Goal: Task Accomplishment & Management: Complete application form

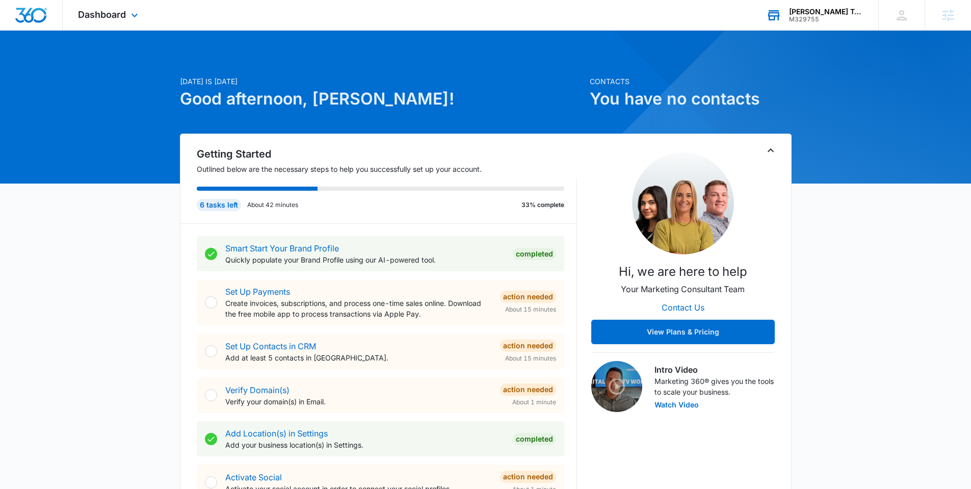
click at [828, 17] on div "M329755" at bounding box center [826, 19] width 74 height 7
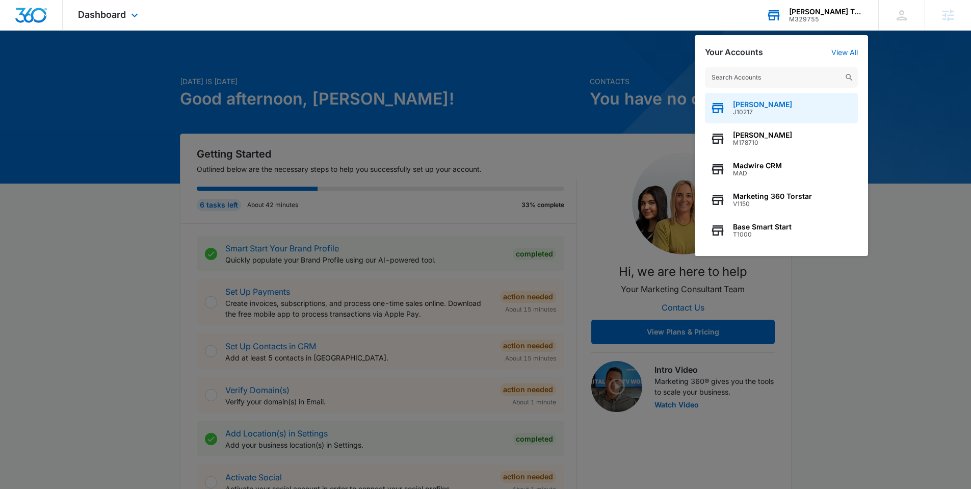
click at [741, 103] on span "[PERSON_NAME]" at bounding box center [762, 104] width 59 height 8
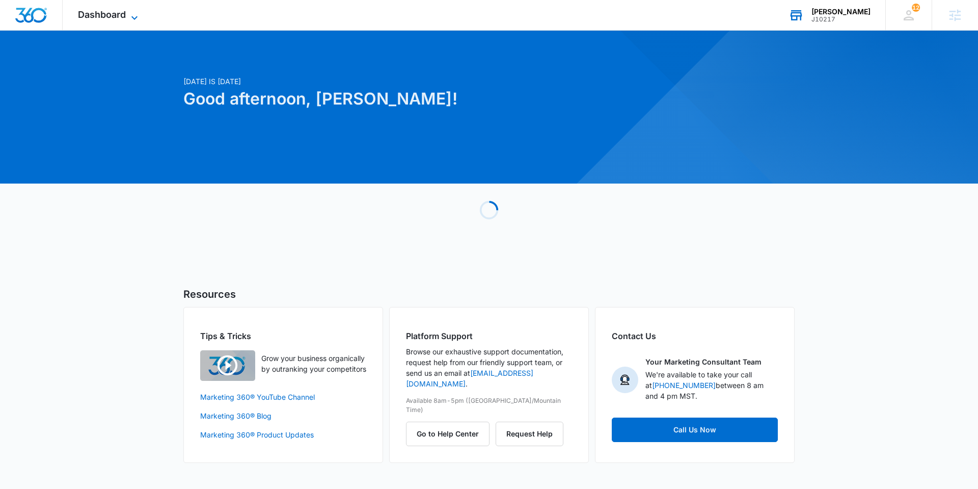
click at [102, 12] on span "Dashboard" at bounding box center [102, 14] width 48 height 11
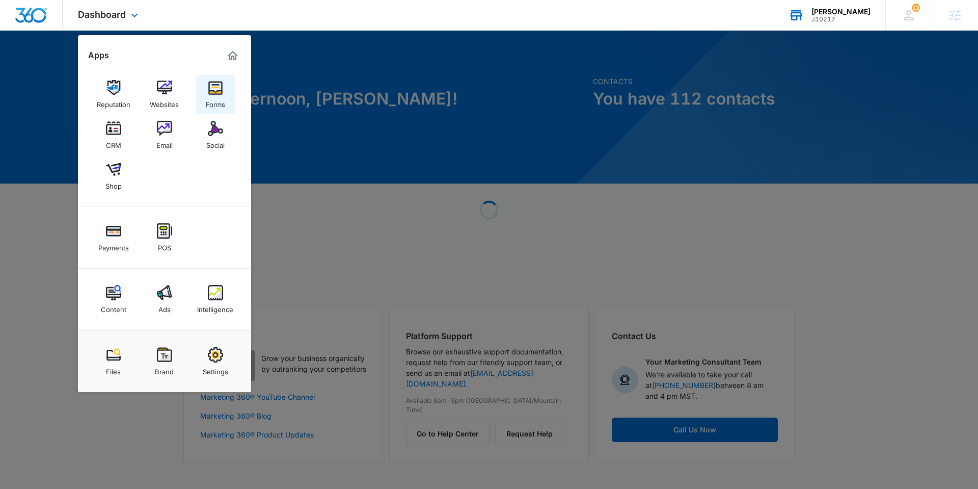
click at [219, 95] on img at bounding box center [215, 87] width 15 height 15
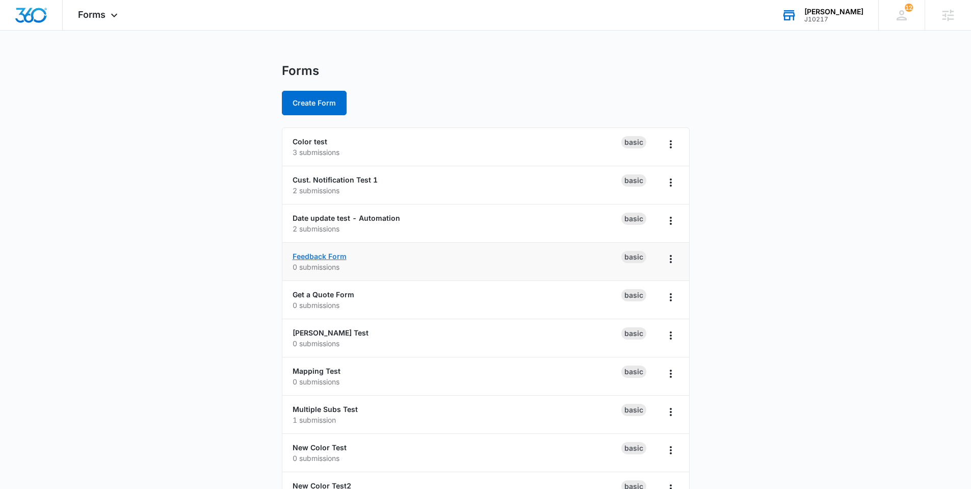
click at [323, 252] on link "Feedback Form" at bounding box center [319, 256] width 54 height 9
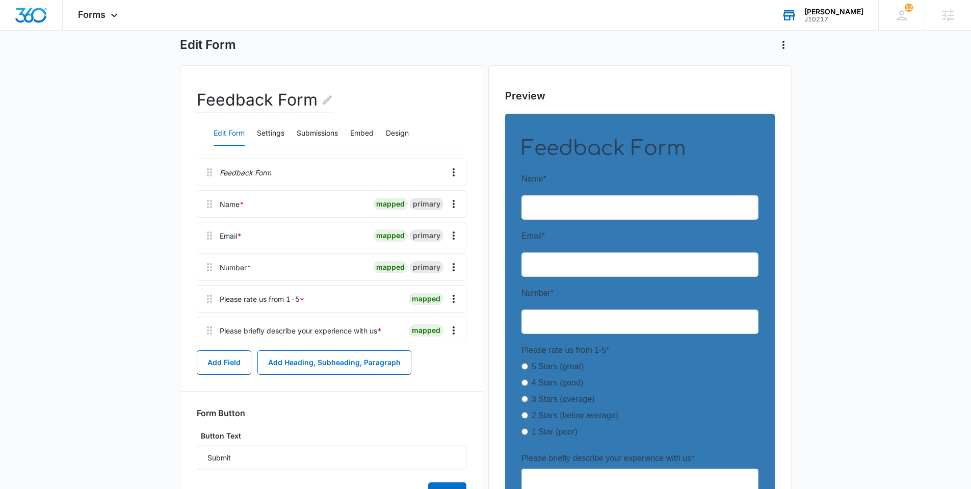
scroll to position [62, 0]
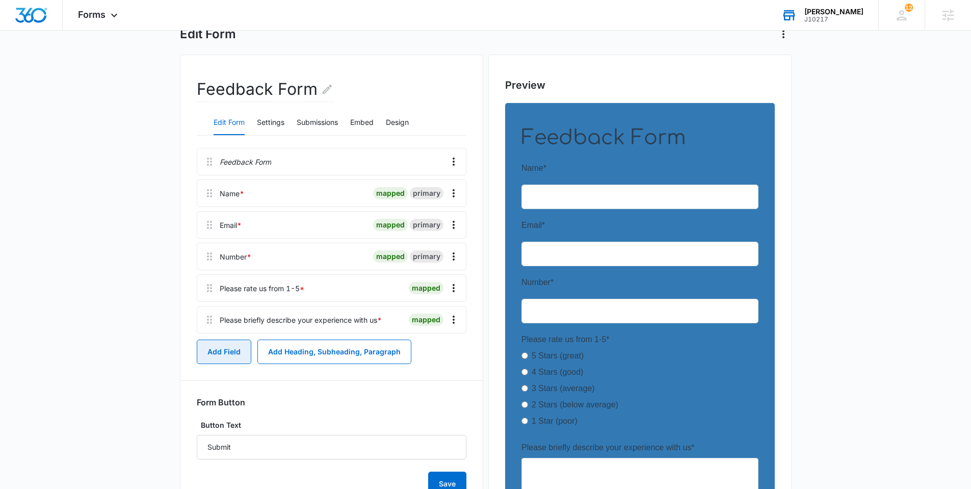
click at [210, 343] on button "Add Field" at bounding box center [224, 351] width 55 height 24
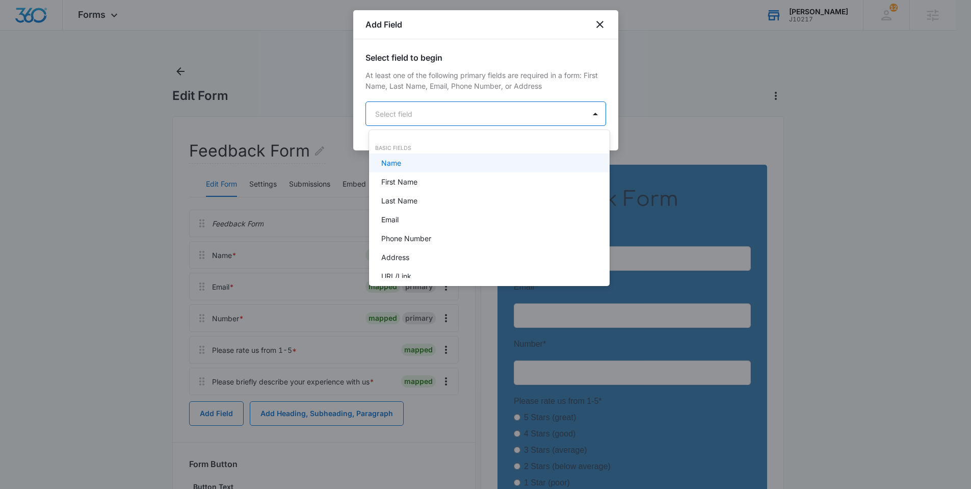
click at [511, 122] on body "Forms Apps Reputation Websites Forms CRM Email Social Shop Payments POS Content…" at bounding box center [485, 244] width 971 height 489
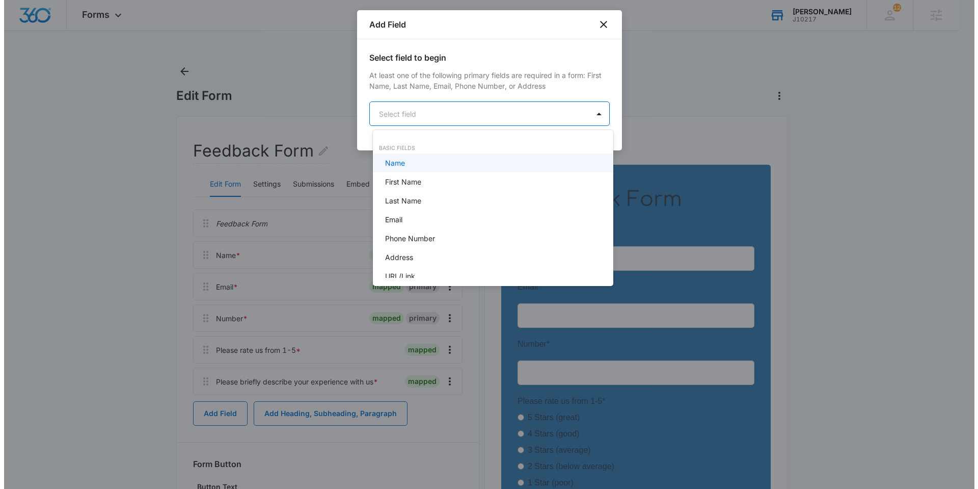
scroll to position [0, 0]
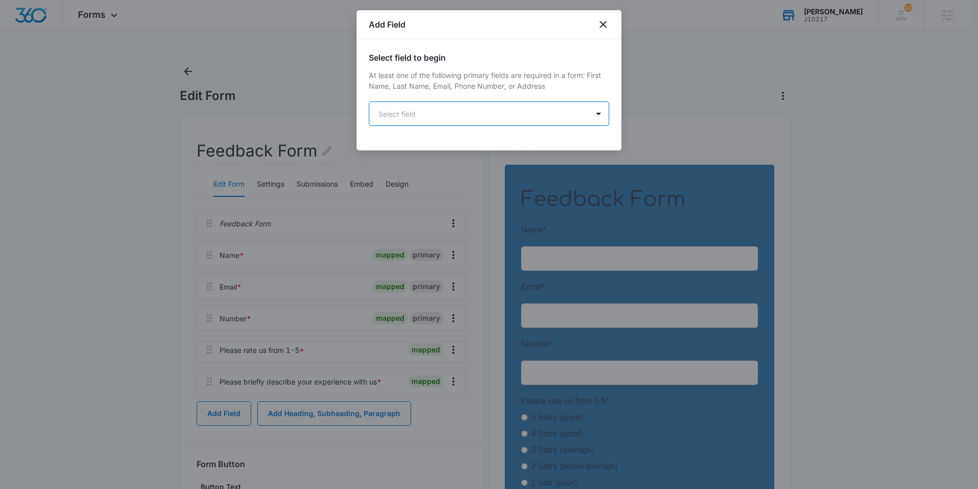
click at [459, 114] on body "Forms Apps Reputation Websites Forms CRM Email Social Shop Payments POS Content…" at bounding box center [489, 330] width 978 height 661
click at [441, 118] on body "Forms Apps Reputation Websites Forms CRM Email Social Shop Payments POS Content…" at bounding box center [489, 330] width 978 height 661
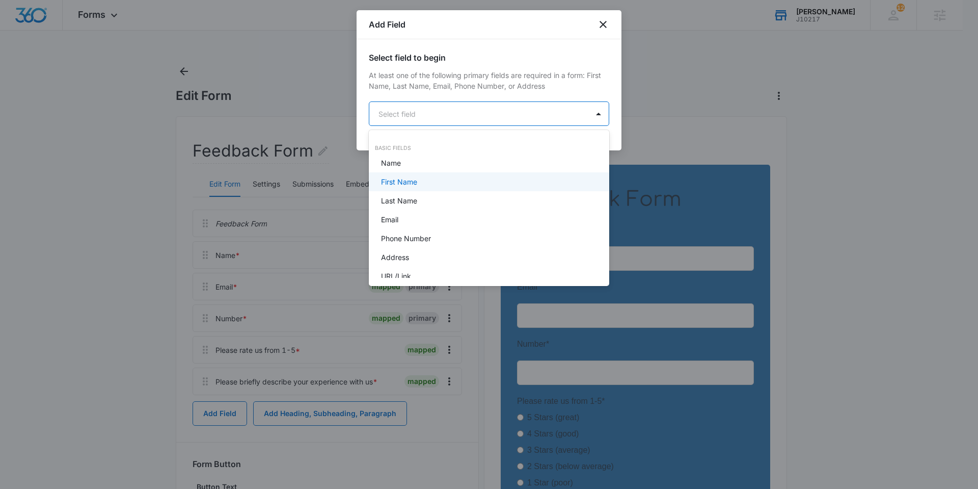
click at [484, 178] on div "First Name" at bounding box center [488, 181] width 214 height 11
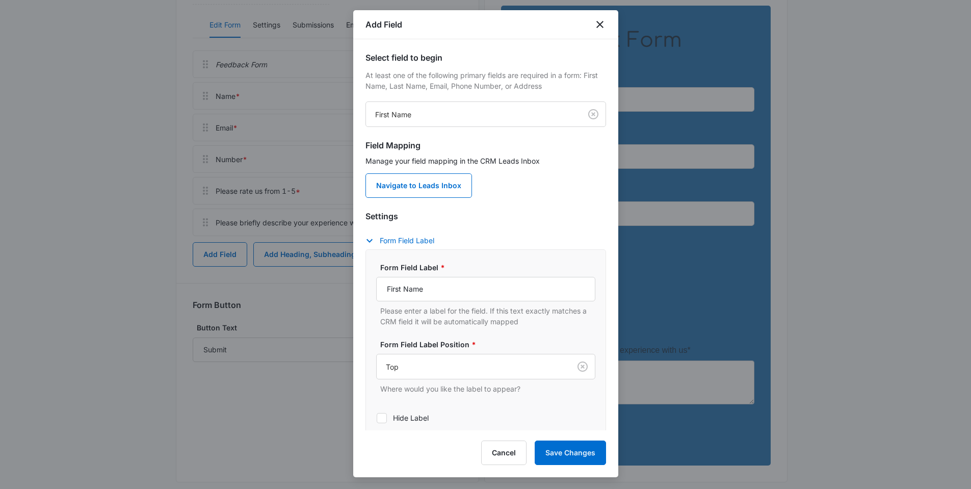
scroll to position [158, 0]
click at [599, 24] on icon "close" at bounding box center [599, 24] width 7 height 7
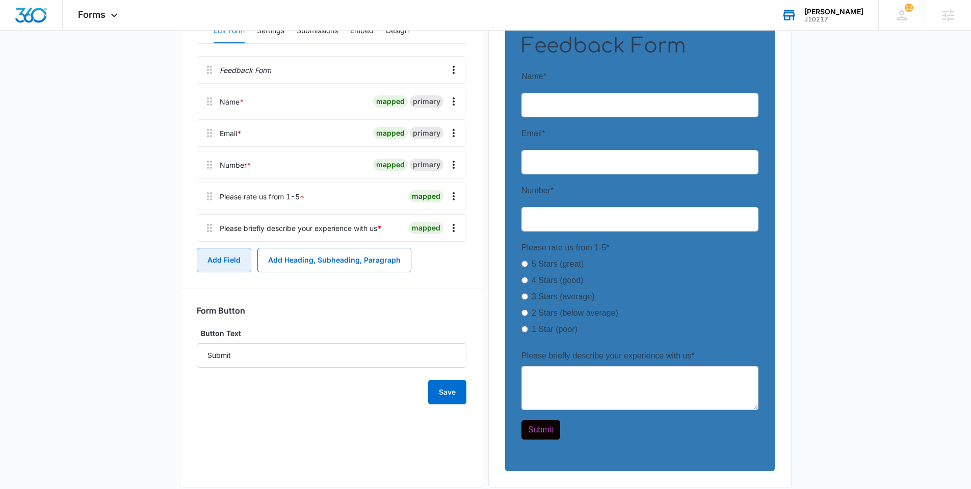
scroll to position [144, 0]
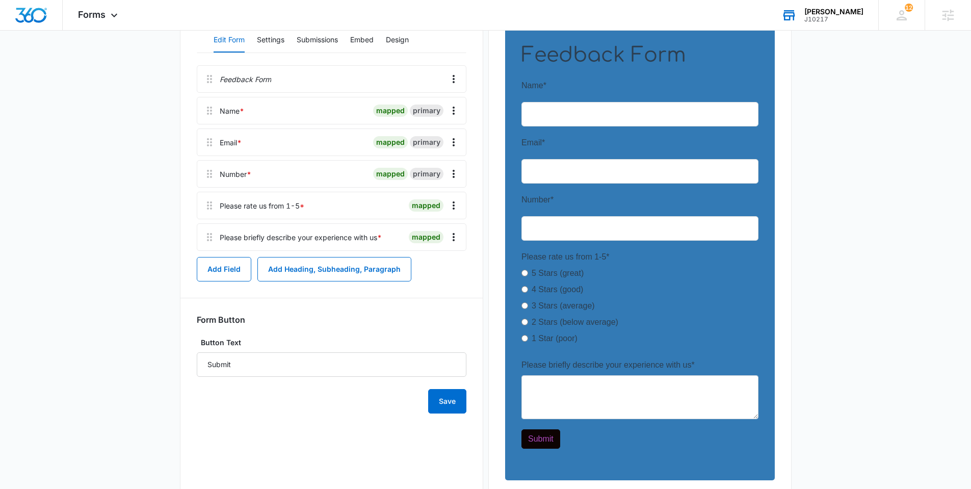
click at [333, 188] on div "Feedback Form Name * mapped primary Email * mapped primary Number * mapped prim…" at bounding box center [332, 157] width 270 height 185
click at [323, 313] on div "Feedback Form Name * mapped primary Email * mapped primary Number * mapped prim…" at bounding box center [332, 239] width 270 height 348
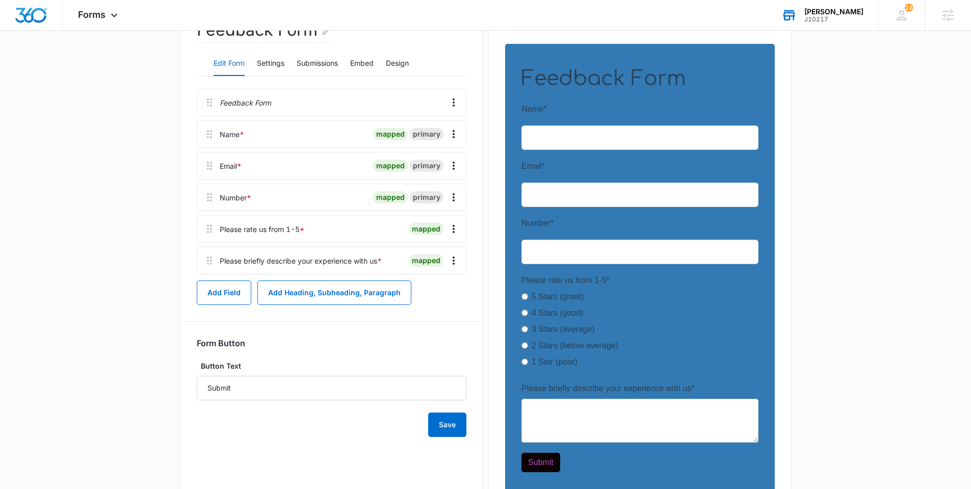
scroll to position [95, 0]
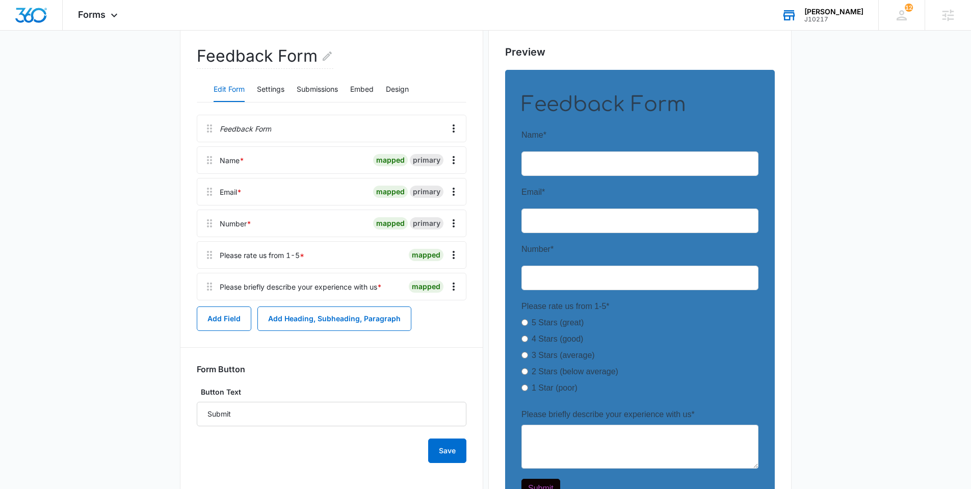
click at [217, 333] on div "Feedback Form Name * mapped primary Email * mapped primary Number * mapped prim…" at bounding box center [332, 289] width 270 height 348
click at [217, 320] on button "Add Field" at bounding box center [224, 318] width 55 height 24
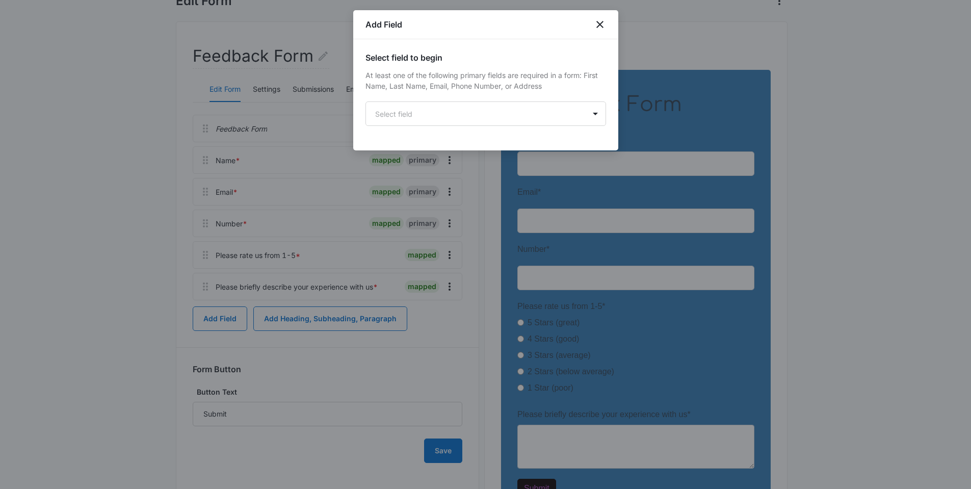
click at [492, 126] on div "Select field to begin At least one of the following primary fields are required…" at bounding box center [485, 94] width 265 height 111
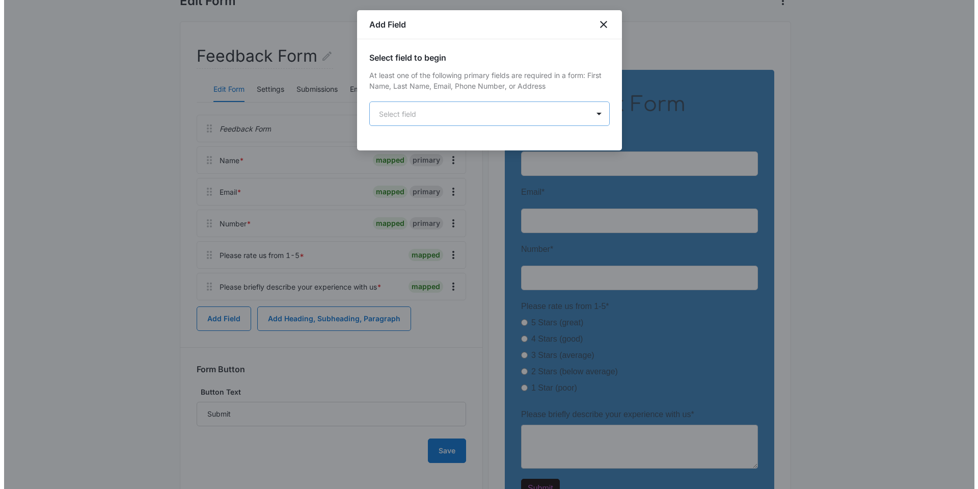
scroll to position [0, 0]
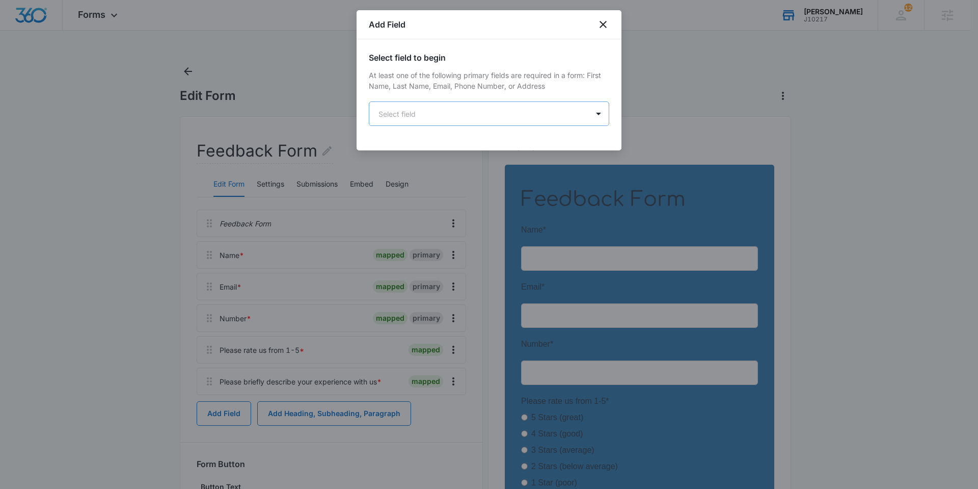
click at [476, 103] on body "Forms Apps Reputation Websites Forms CRM Email Social Shop Payments POS Content…" at bounding box center [489, 330] width 978 height 661
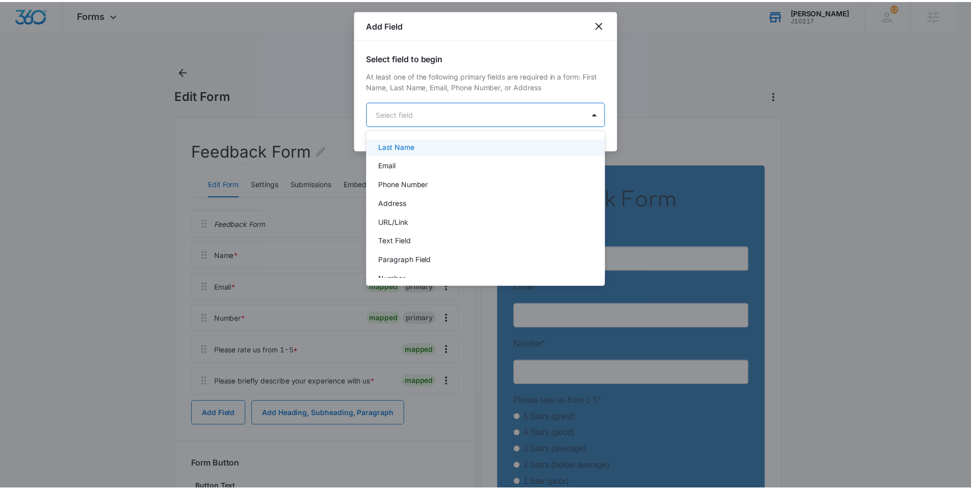
scroll to position [60, 0]
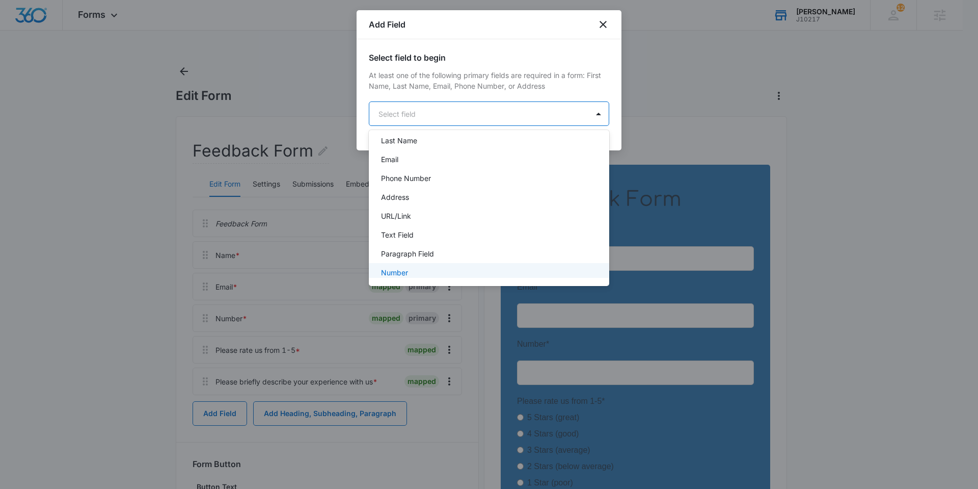
click at [583, 37] on div at bounding box center [489, 244] width 978 height 489
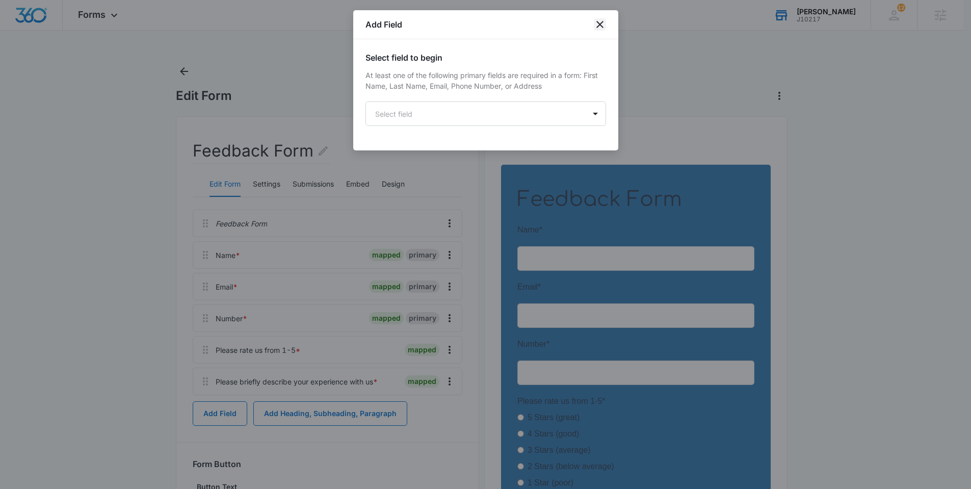
click at [598, 22] on icon "close" at bounding box center [600, 24] width 12 height 12
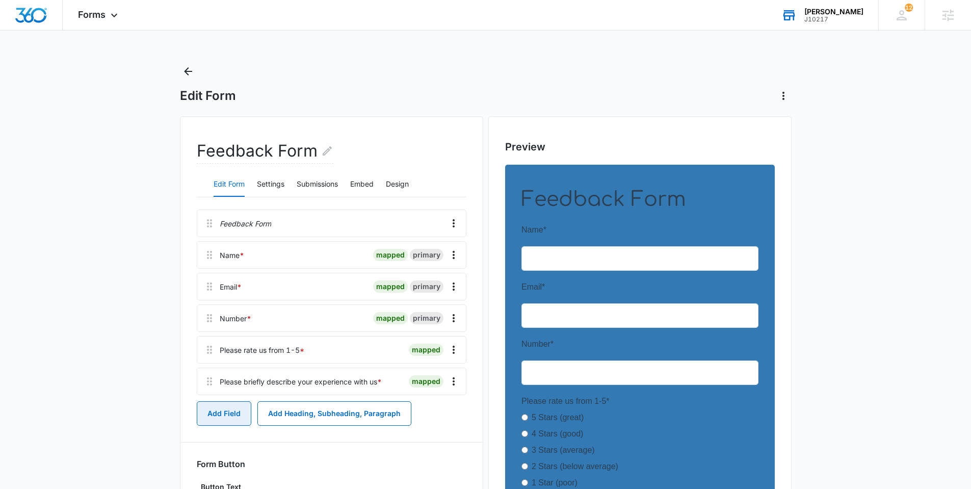
click at [234, 413] on button "Add Field" at bounding box center [224, 413] width 55 height 24
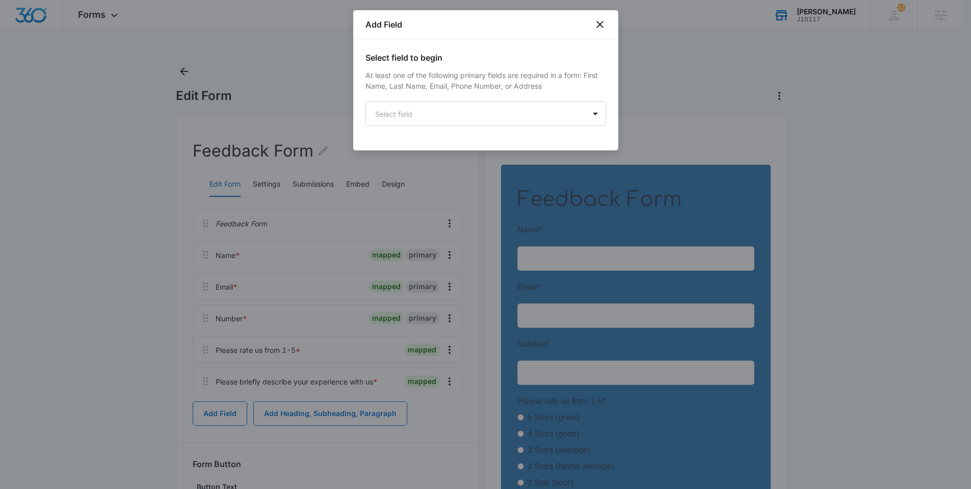
click at [312, 414] on div at bounding box center [485, 244] width 971 height 489
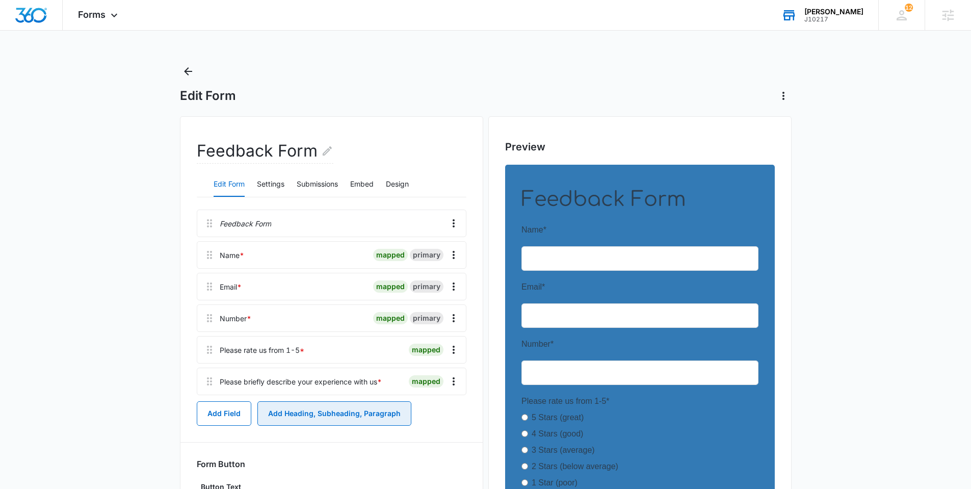
click at [321, 414] on button "Add Heading, Subheading, Paragraph" at bounding box center [334, 413] width 154 height 24
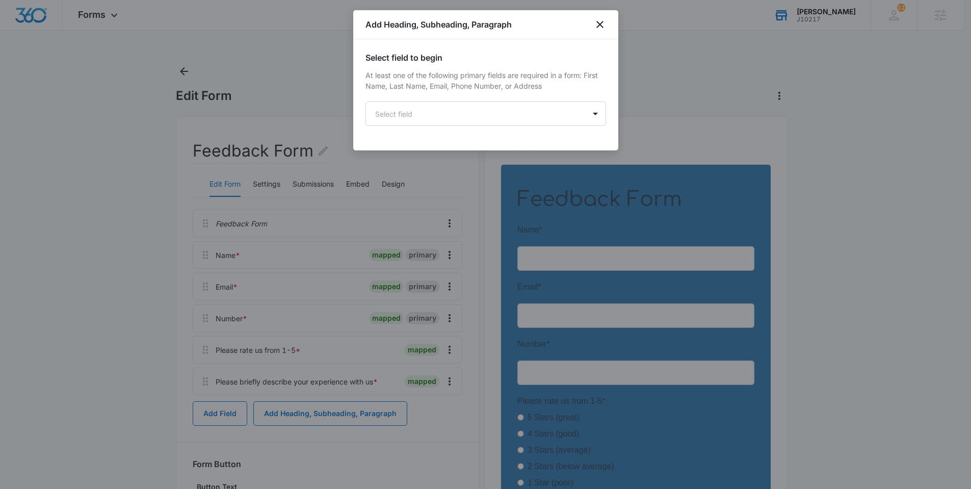
click at [471, 138] on div "Select field to begin At least one of the following primary fields are required…" at bounding box center [485, 94] width 265 height 111
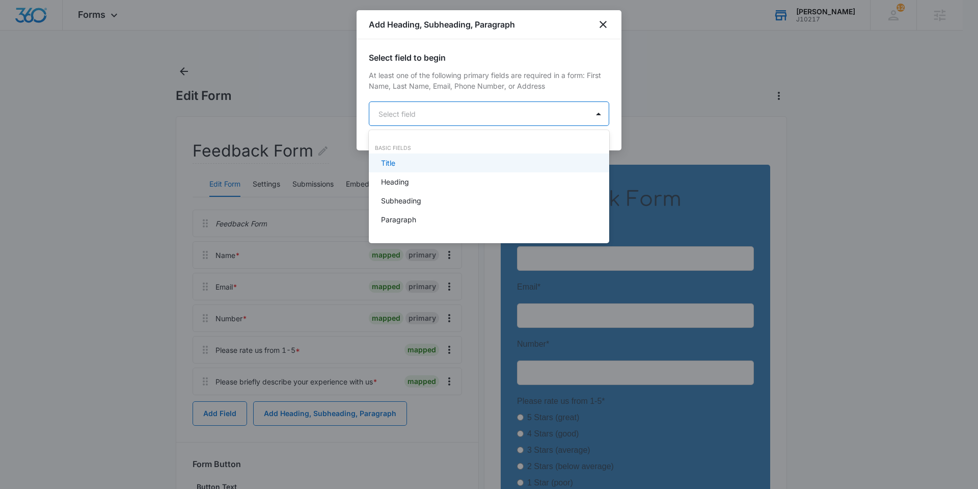
click at [464, 120] on body "Forms Apps Reputation Websites Forms CRM Email Social Shop Payments POS Content…" at bounding box center [489, 244] width 978 height 489
click at [416, 219] on div "Paragraph" at bounding box center [488, 219] width 214 height 11
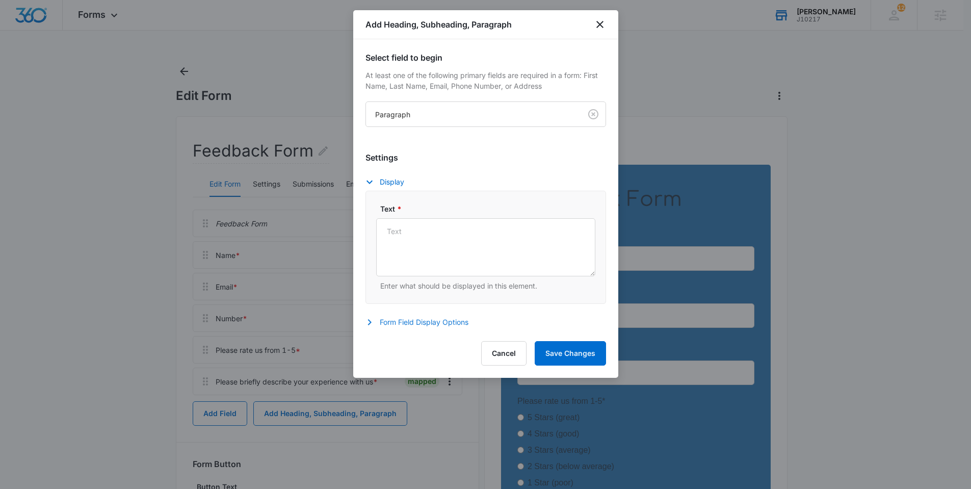
click at [370, 322] on icon "button" at bounding box center [369, 322] width 4 height 6
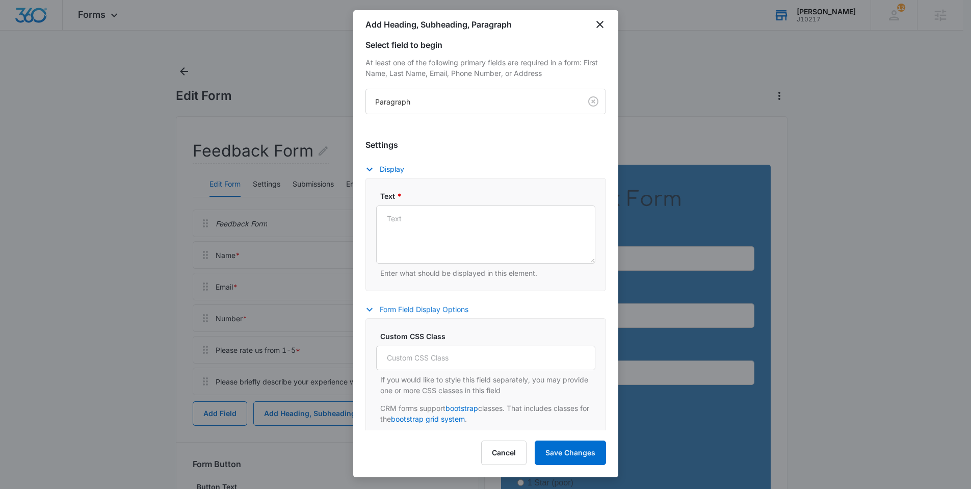
scroll to position [19, 0]
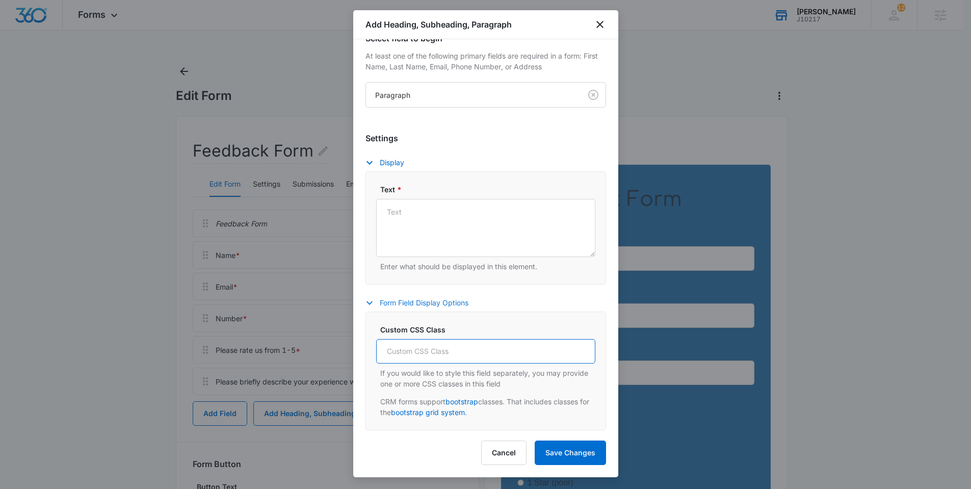
click at [464, 349] on input "Custom CSS Class" at bounding box center [485, 351] width 219 height 24
click at [371, 302] on icon "button" at bounding box center [369, 303] width 6 height 4
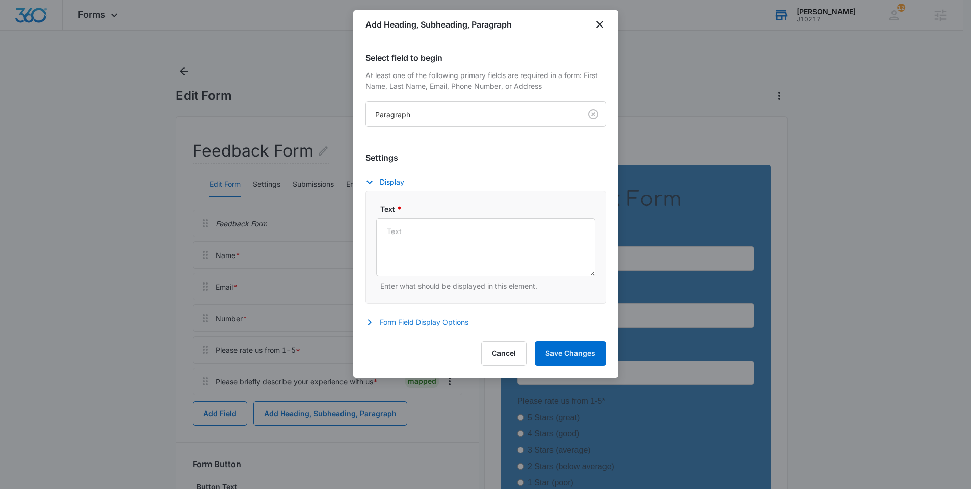
scroll to position [0, 0]
click at [496, 358] on button "Cancel" at bounding box center [503, 353] width 45 height 24
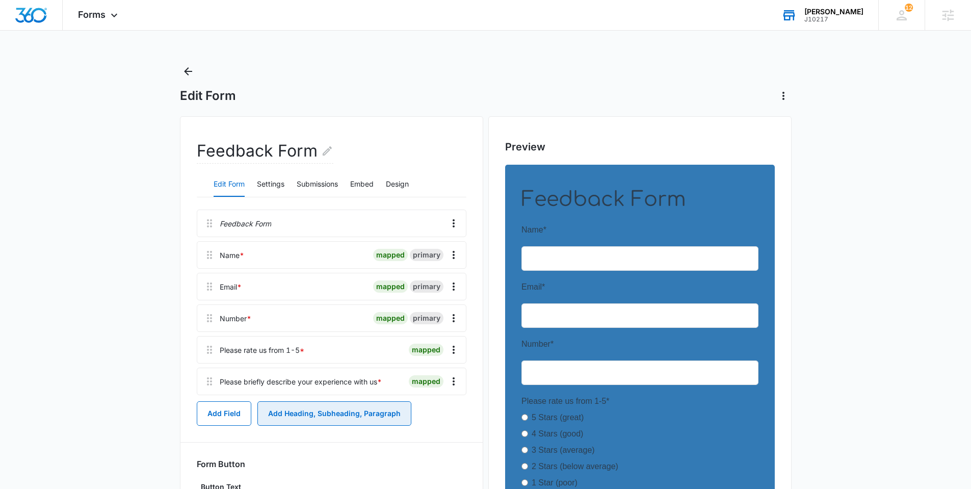
click at [345, 411] on button "Add Heading, Subheading, Paragraph" at bounding box center [334, 413] width 154 height 24
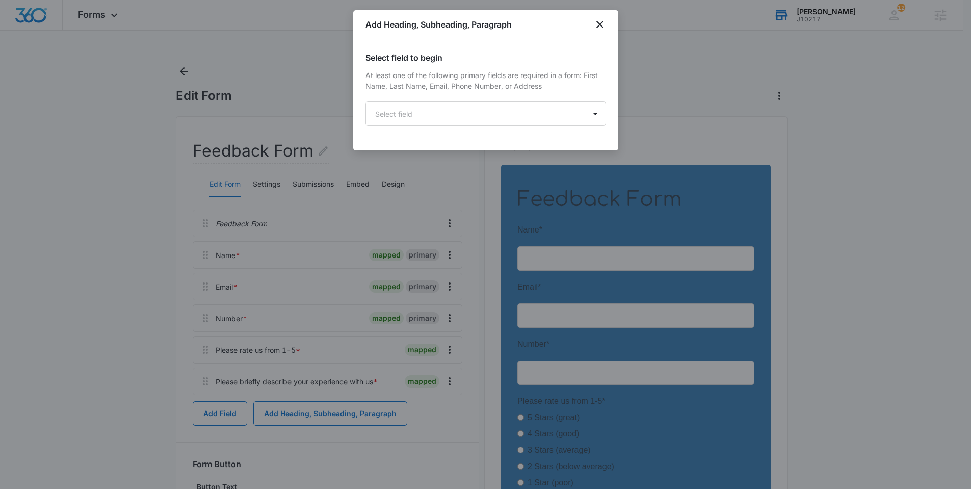
click at [442, 141] on div "Select field to begin At least one of the following primary fields are required…" at bounding box center [485, 94] width 265 height 111
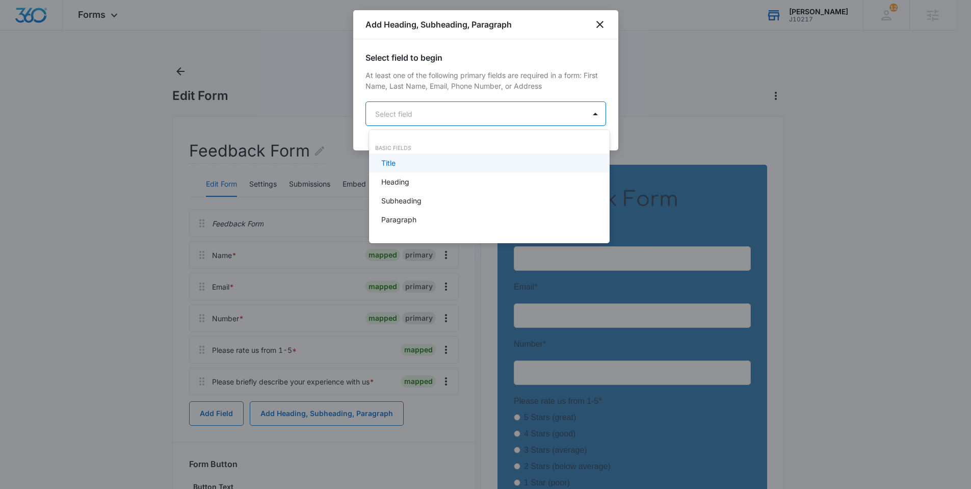
click at [432, 124] on body "Forms Apps Reputation Websites Forms CRM Email Social Shop Payments POS Content…" at bounding box center [485, 244] width 971 height 489
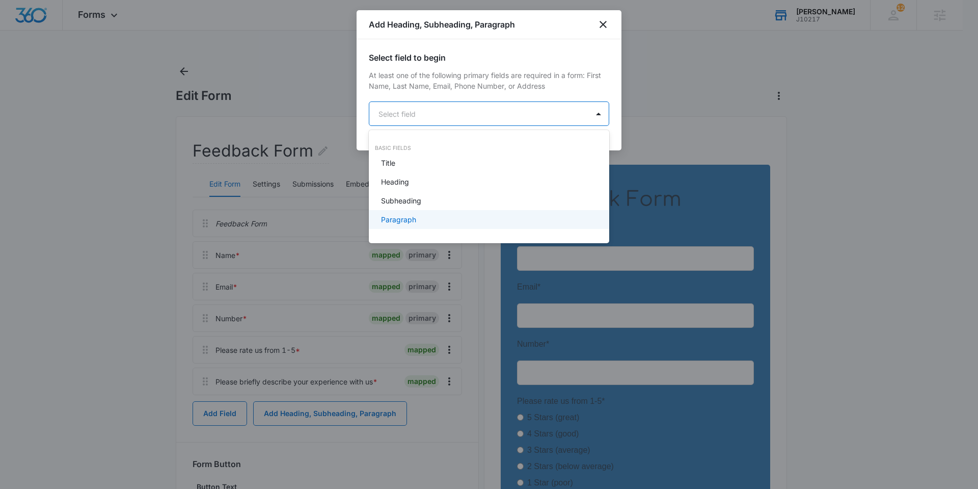
click at [397, 218] on p "Paragraph" at bounding box center [398, 219] width 35 height 11
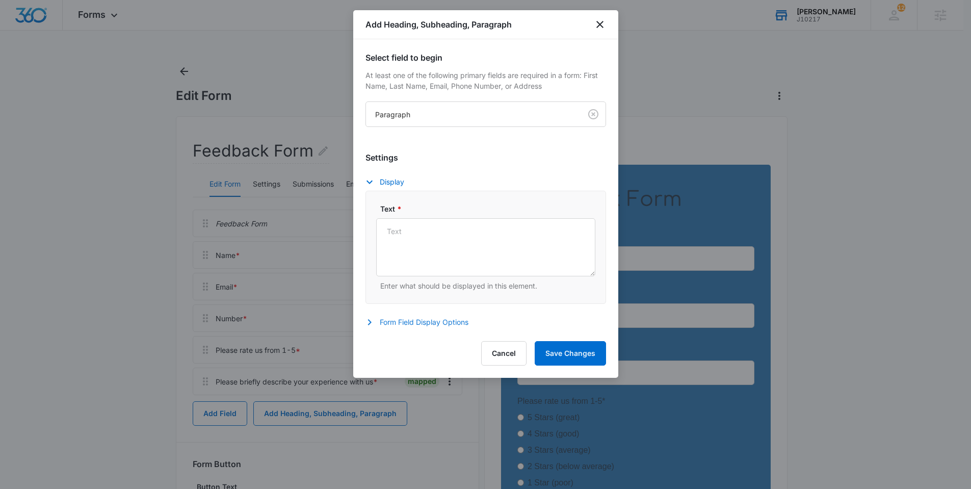
click at [431, 326] on button "Form Field Display Options" at bounding box center [421, 322] width 113 height 12
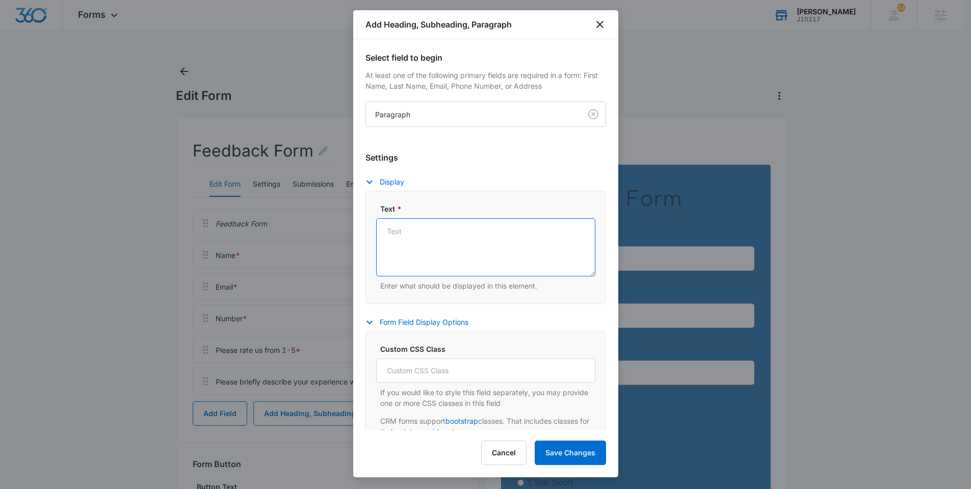
click at [458, 258] on textarea "Text *" at bounding box center [485, 247] width 219 height 58
type textarea "t"
drag, startPoint x: 421, startPoint y: 240, endPoint x: 366, endPoint y: 215, distance: 60.6
click at [366, 215] on div "Text * blah Enter what should be displayed in this element." at bounding box center [485, 247] width 240 height 113
click at [443, 235] on textarea "blah" at bounding box center [485, 247] width 219 height 58
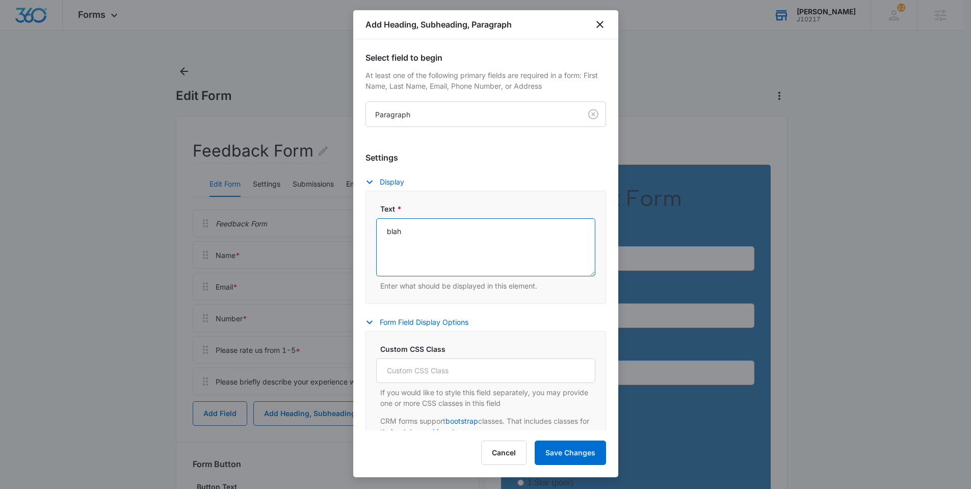
paste textarea "blah"
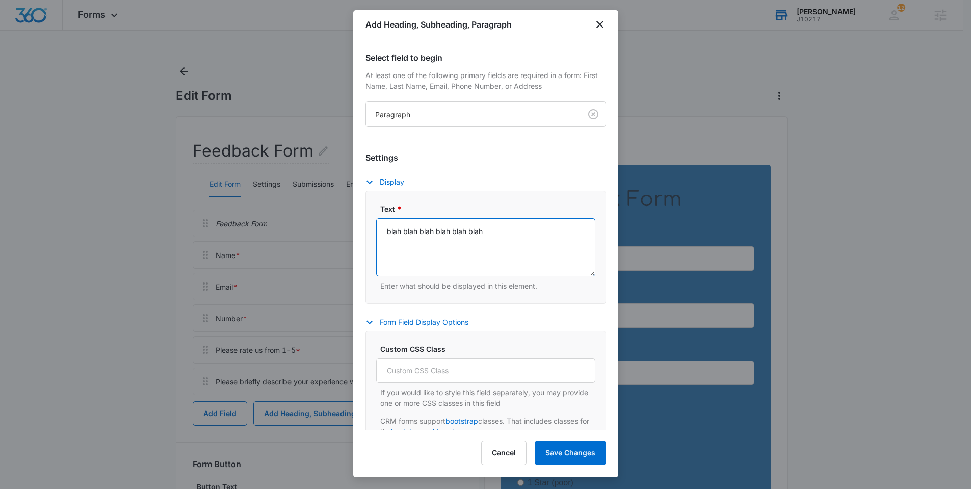
paste textarea "blah"
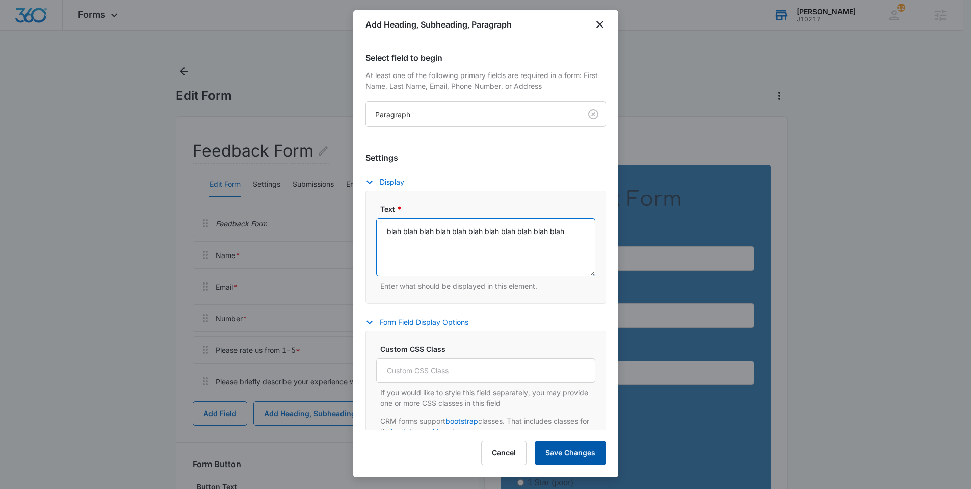
paste textarea "blah"
paste
type textarea "blah blah blah blah blah blah blah blah blah blah blah blah blah blah blah blah…"
click at [590, 453] on button "Save Changes" at bounding box center [569, 452] width 71 height 24
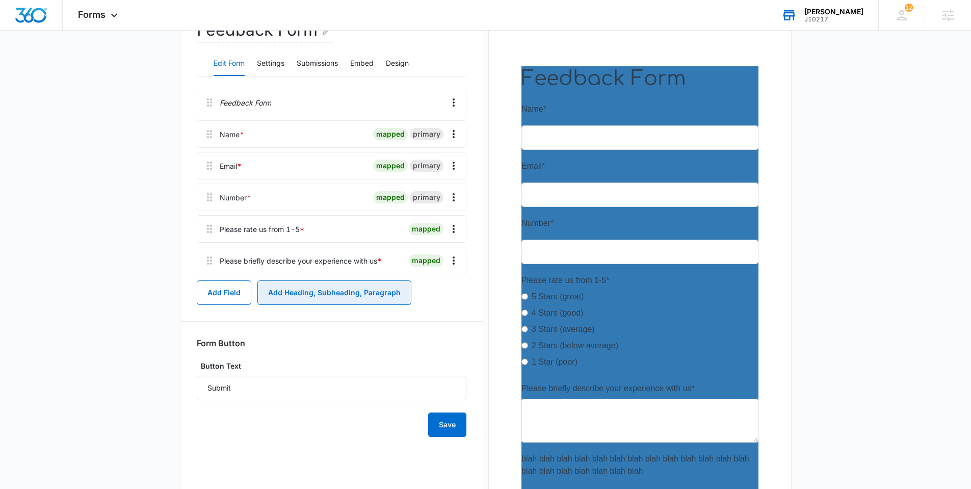
scroll to position [213, 0]
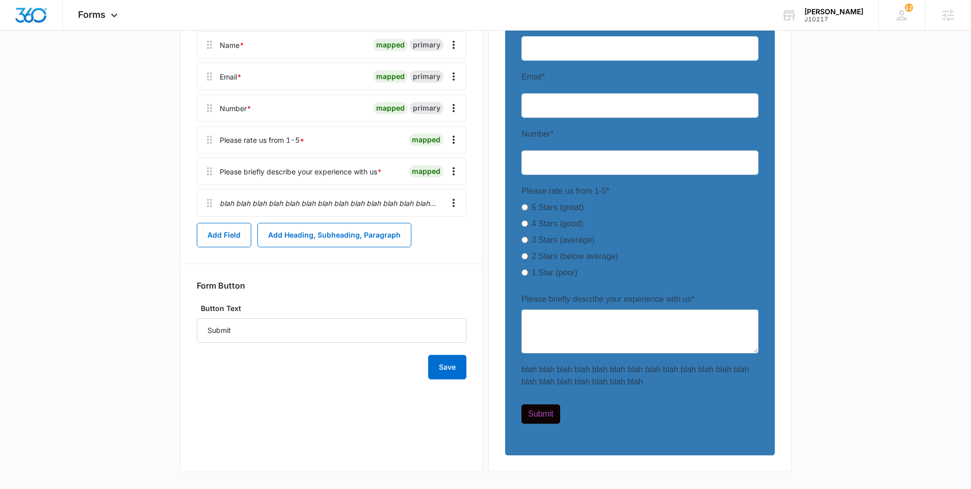
scroll to position [203, 0]
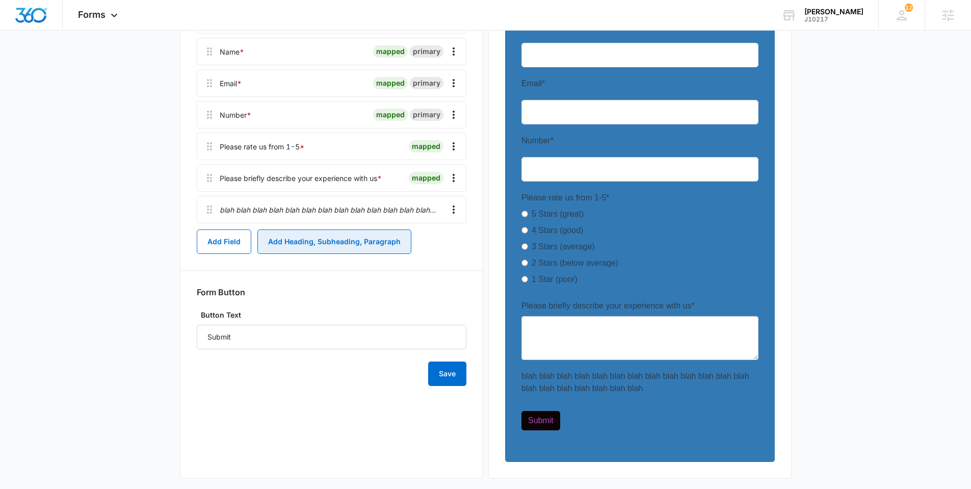
click at [307, 244] on button "Add Heading, Subheading, Paragraph" at bounding box center [334, 241] width 154 height 24
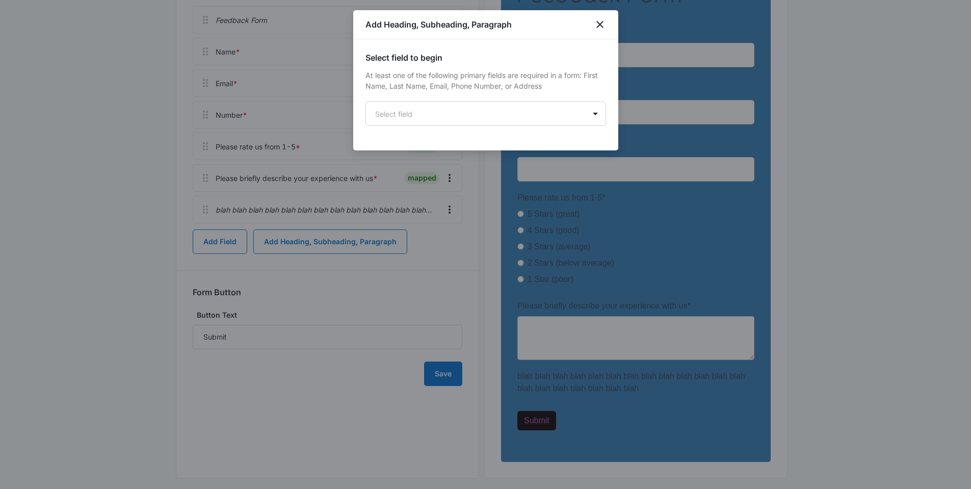
click at [431, 126] on div "Select field to begin At least one of the following primary fields are required…" at bounding box center [485, 94] width 265 height 111
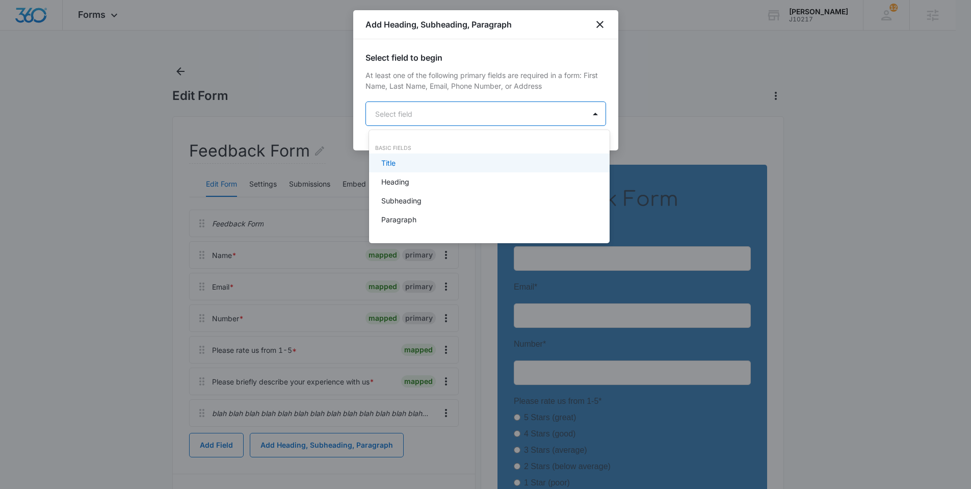
scroll to position [0, 0]
click at [424, 116] on body "Forms Apps Reputation Websites Forms CRM Email Social Shop Payments POS Content…" at bounding box center [489, 244] width 978 height 489
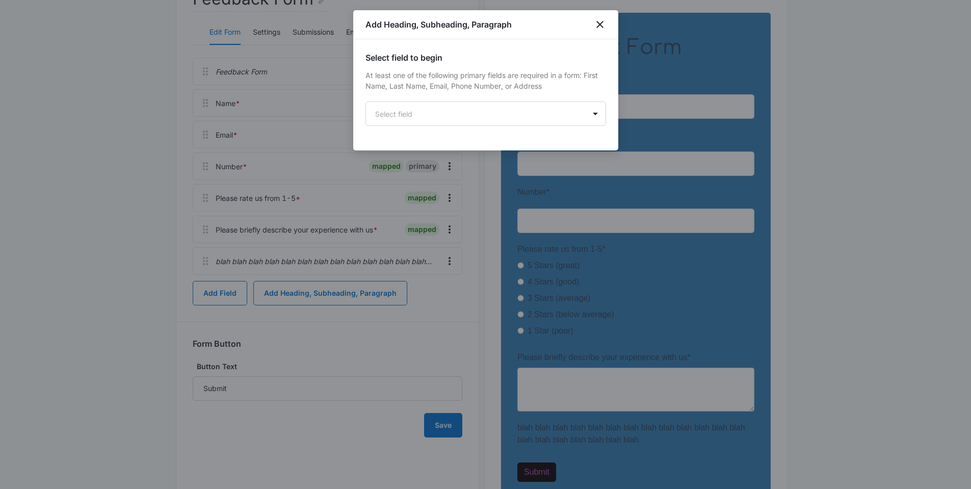
scroll to position [193, 0]
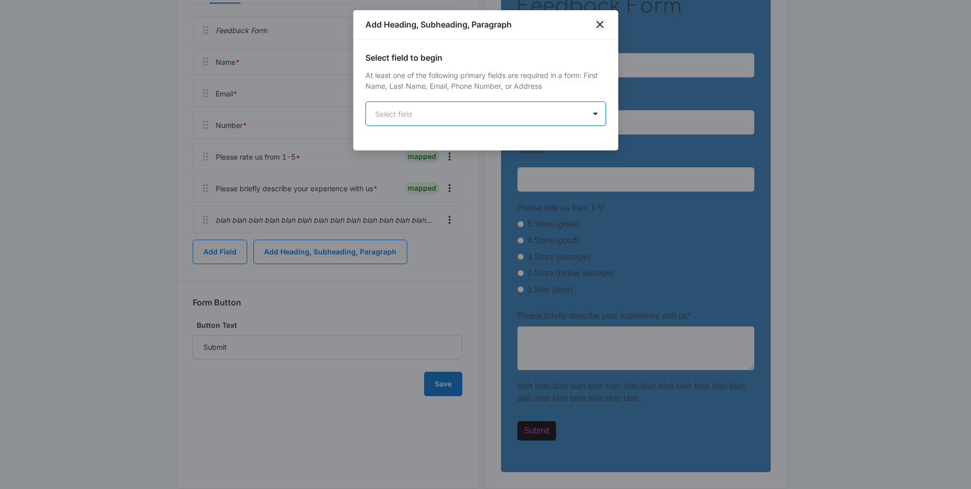
click at [600, 25] on icon "close" at bounding box center [599, 24] width 7 height 7
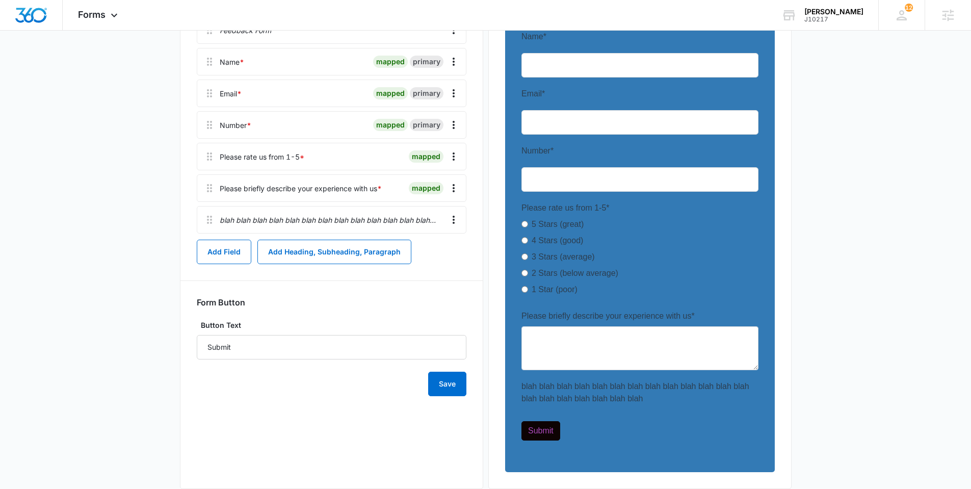
click at [809, 341] on main "Edit Form Feedback Form Edit Form Settings Submissions Embed Design Feedback Fo…" at bounding box center [485, 189] width 971 height 639
click at [344, 259] on button "Add Heading, Subheading, Paragraph" at bounding box center [334, 251] width 154 height 24
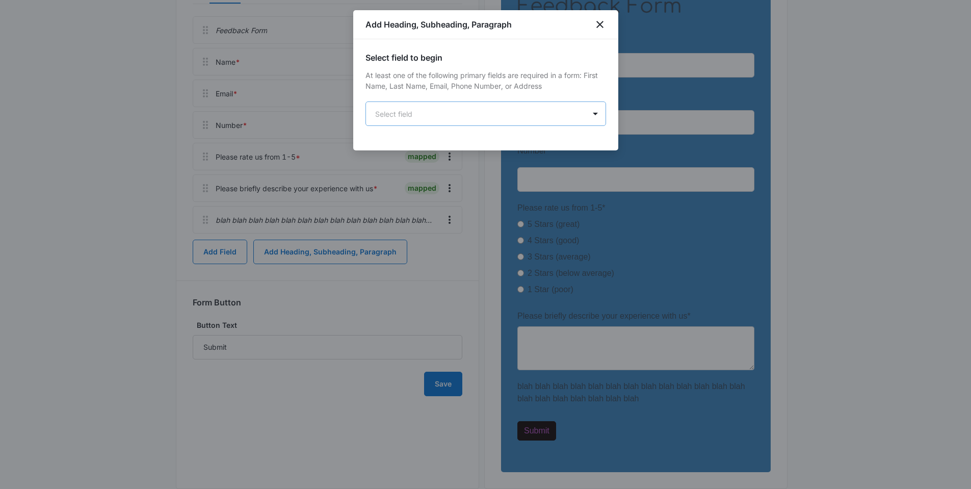
drag, startPoint x: 431, startPoint y: 102, endPoint x: 435, endPoint y: 108, distance: 6.9
click at [431, 102] on div "Select field to begin At least one of the following primary fields are required…" at bounding box center [485, 88] width 240 height 74
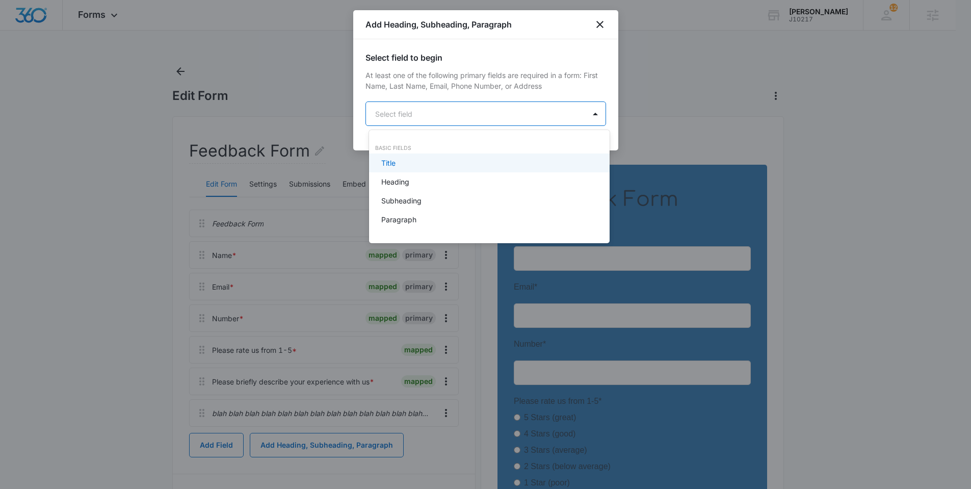
scroll to position [0, 0]
click at [439, 116] on body "Forms Apps Reputation Websites Forms CRM Email Social Shop Payments POS Content…" at bounding box center [489, 244] width 978 height 489
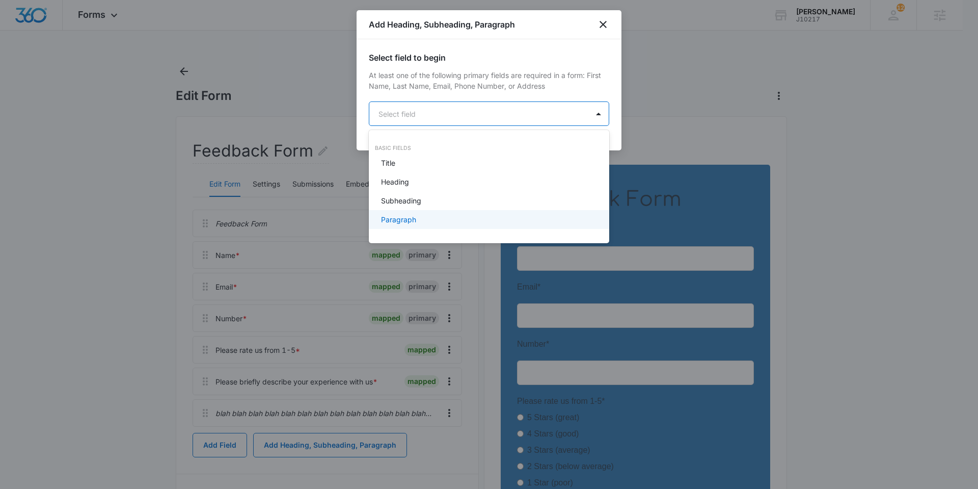
click at [830, 195] on div at bounding box center [489, 244] width 978 height 489
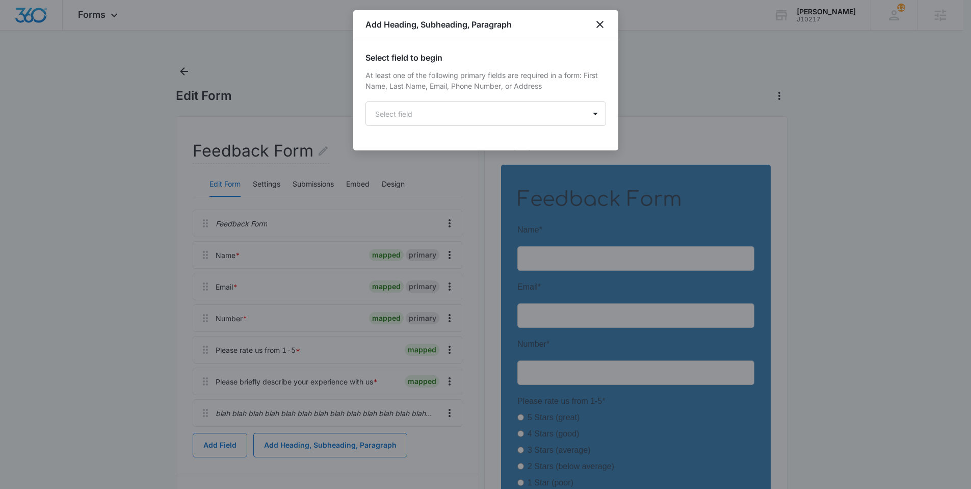
scroll to position [2, 0]
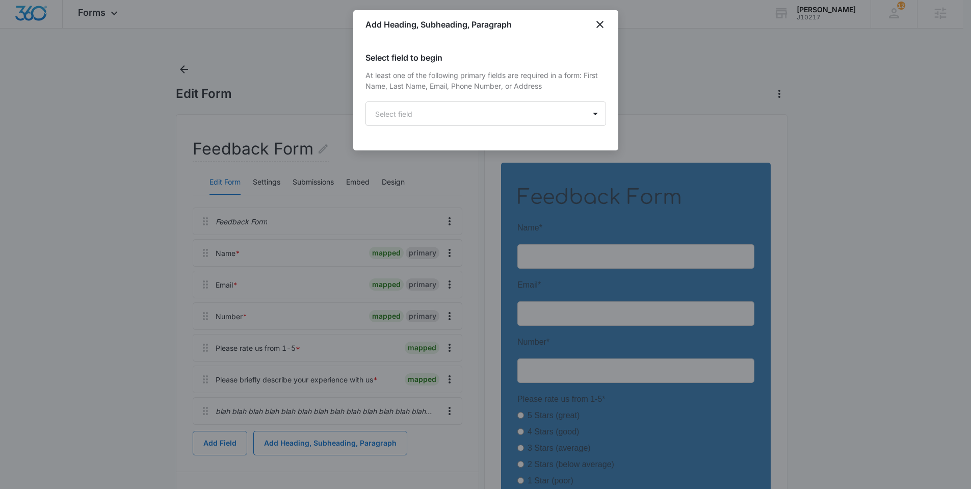
click at [917, 255] on div at bounding box center [485, 244] width 971 height 489
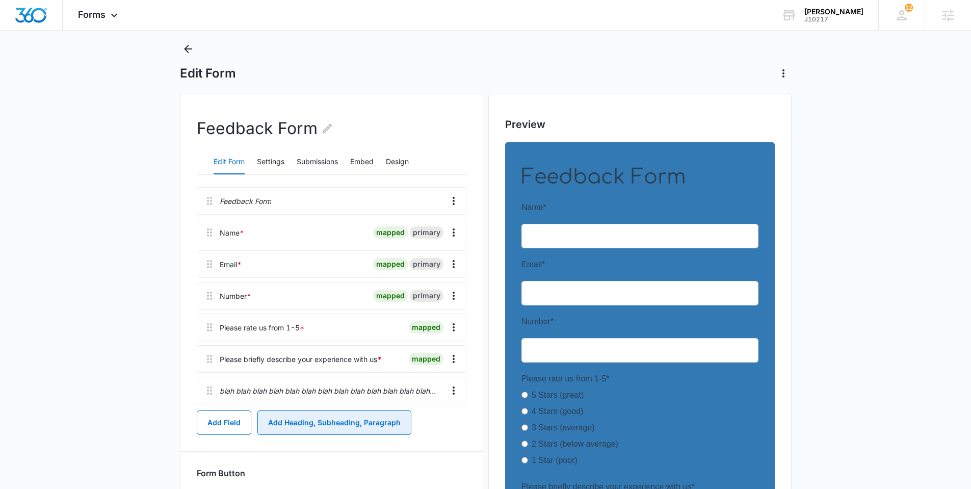
scroll to position [0, 0]
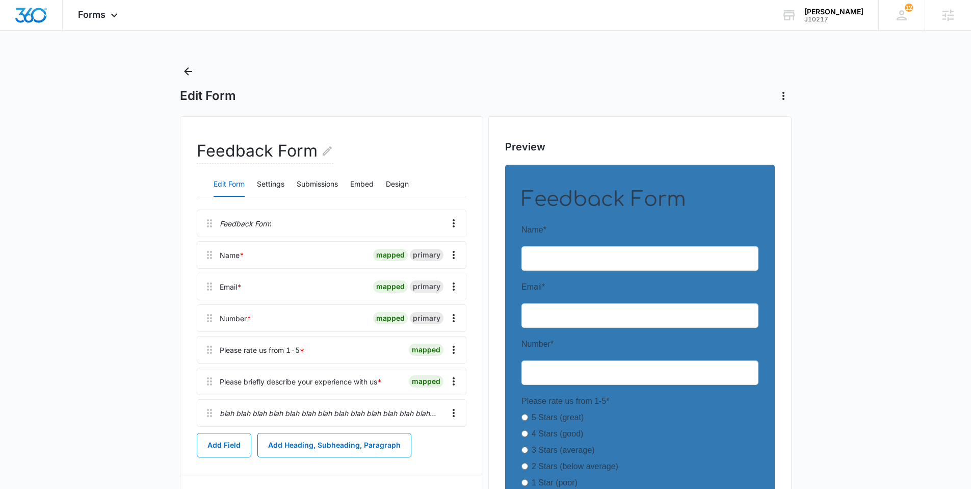
click at [898, 215] on main "Edit Form Feedback Form Edit Form Settings Submissions Embed Design Feedback Fo…" at bounding box center [485, 382] width 971 height 639
